Goal: Information Seeking & Learning: Learn about a topic

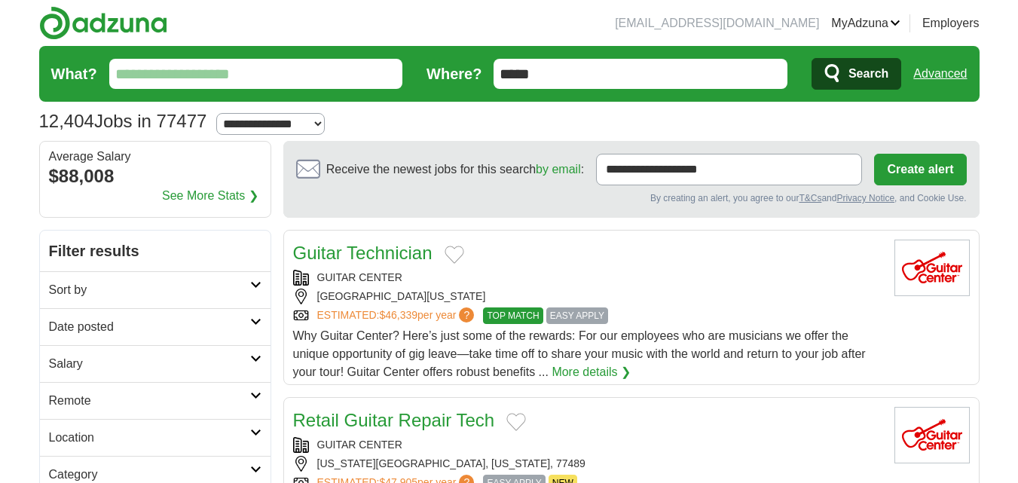
click at [289, 77] on input "What?" at bounding box center [256, 74] width 294 height 30
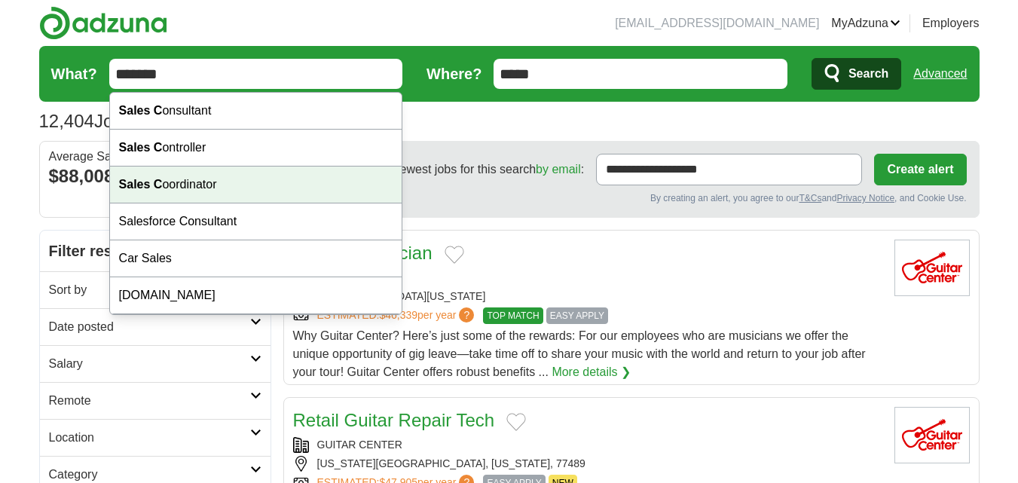
click at [226, 180] on div "Sales C oordinator" at bounding box center [256, 185] width 292 height 37
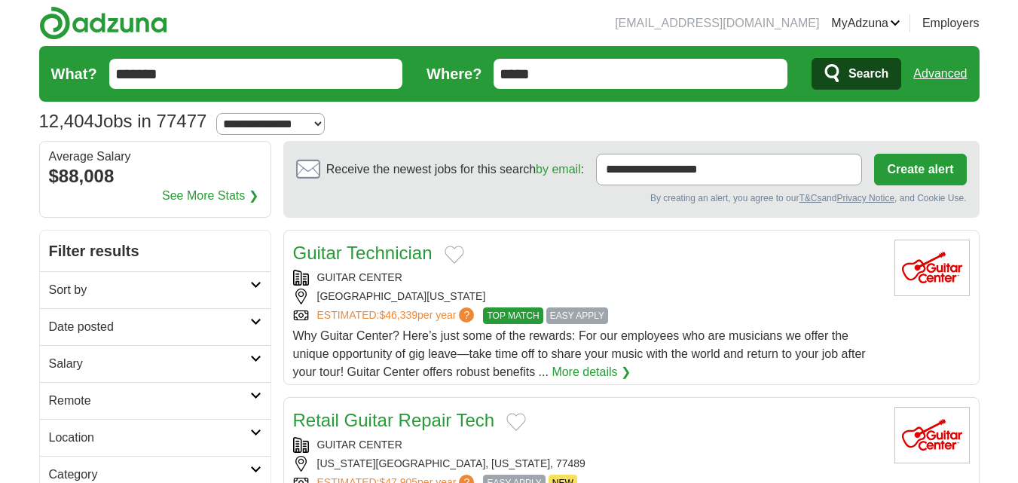
type input "**********"
click at [873, 70] on span "Search" at bounding box center [869, 74] width 40 height 30
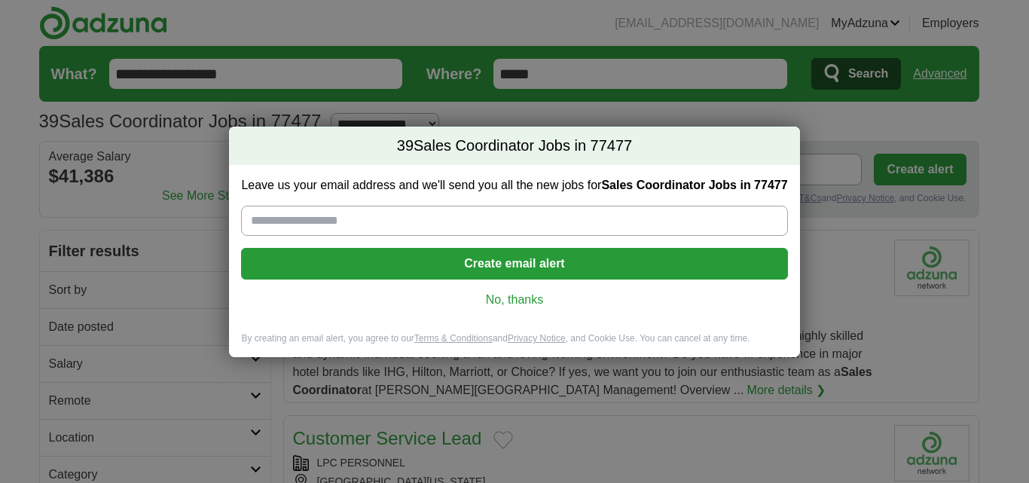
click at [503, 299] on link "No, thanks" at bounding box center [514, 300] width 522 height 17
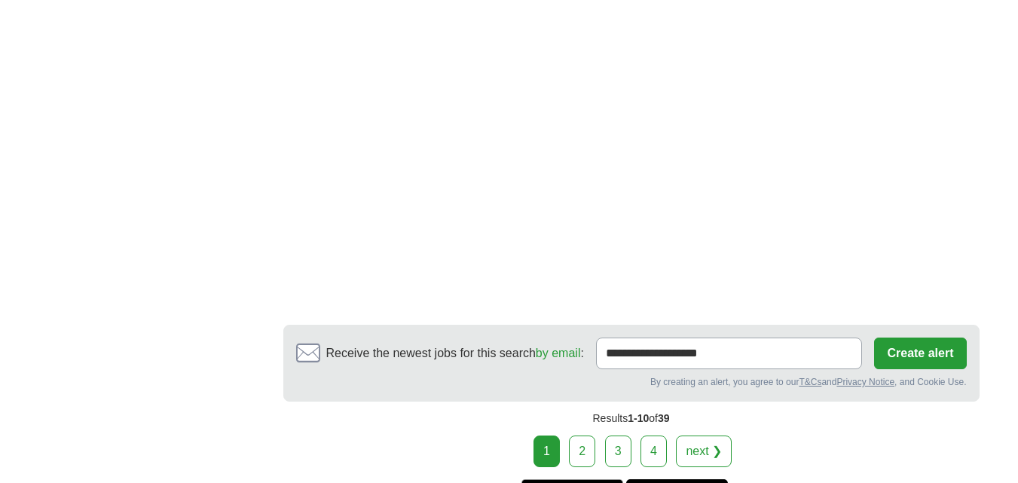
scroll to position [2794, 0]
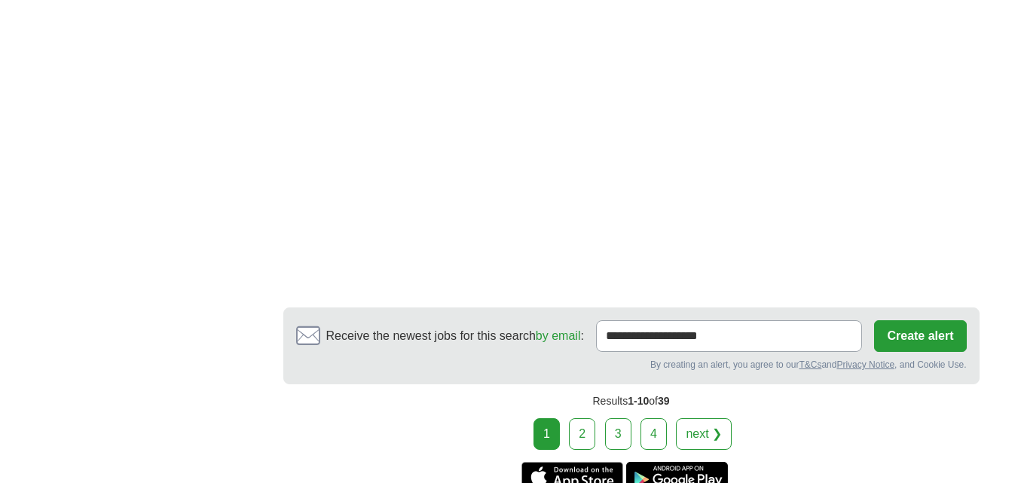
click at [590, 428] on link "2" at bounding box center [582, 434] width 26 height 32
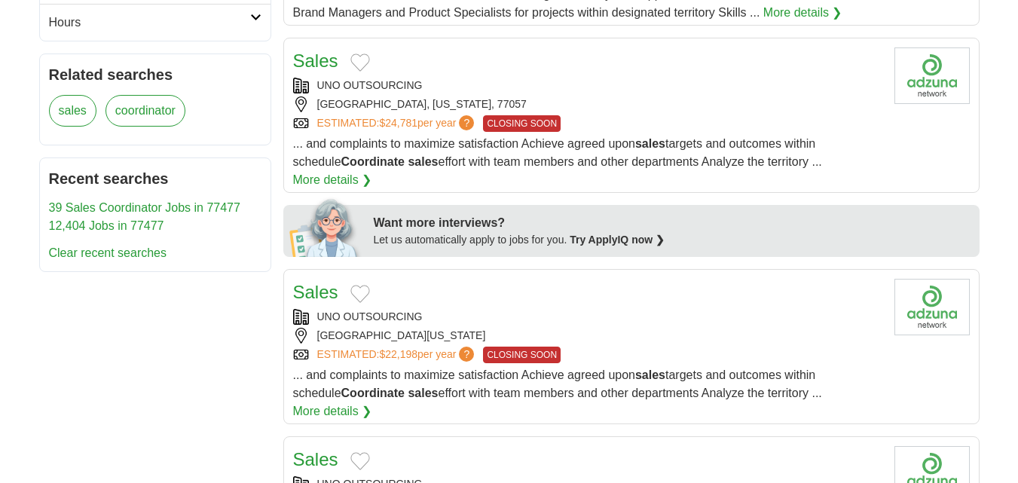
scroll to position [515, 0]
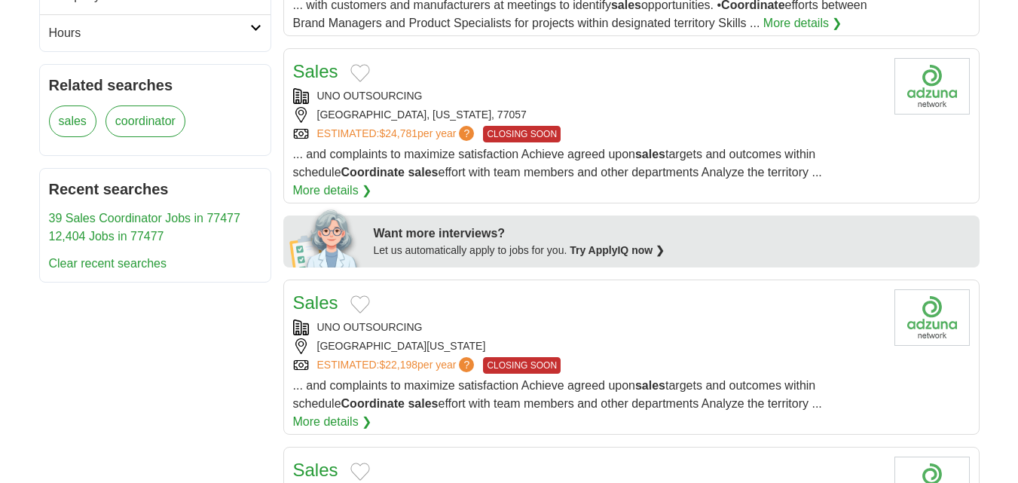
drag, startPoint x: 1024, startPoint y: 54, endPoint x: 1022, endPoint y: 163, distance: 109.3
